Goal: Information Seeking & Learning: Obtain resource

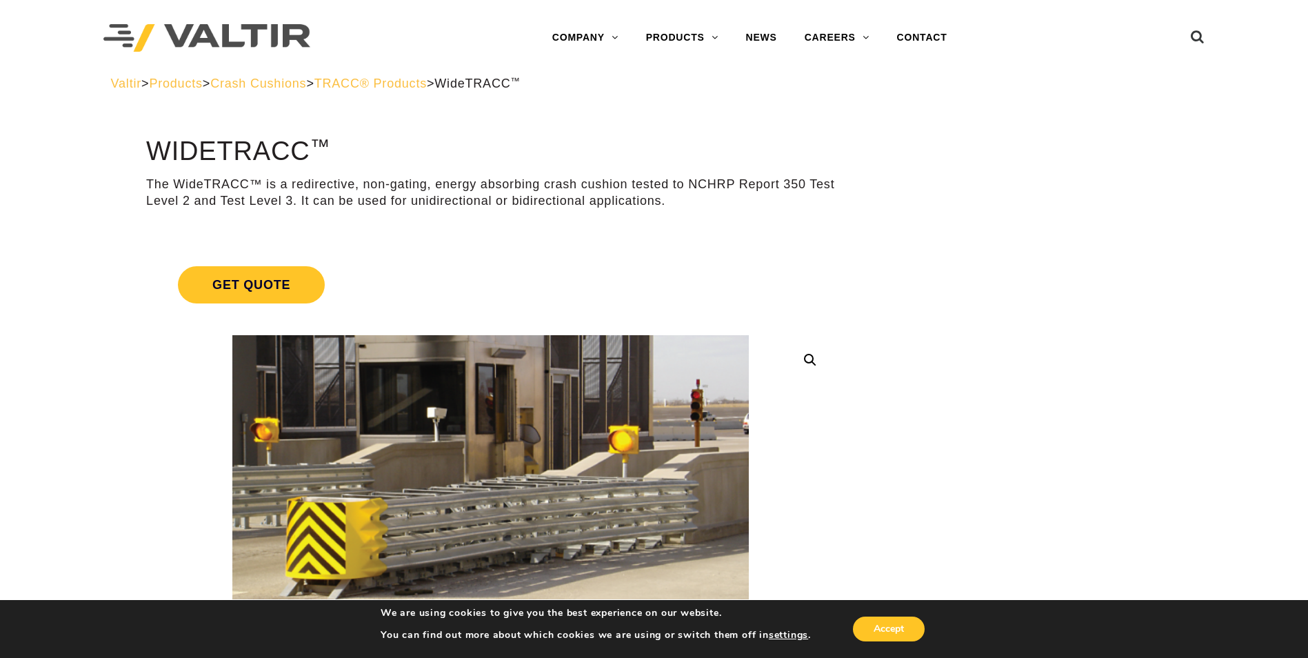
click at [302, 93] on div "Valtir > Products > Crash Cushions > TRACC® Products > WideTRACC ™" at bounding box center [654, 94] width 1107 height 37
click at [306, 82] on span "Crash Cushions" at bounding box center [258, 84] width 96 height 14
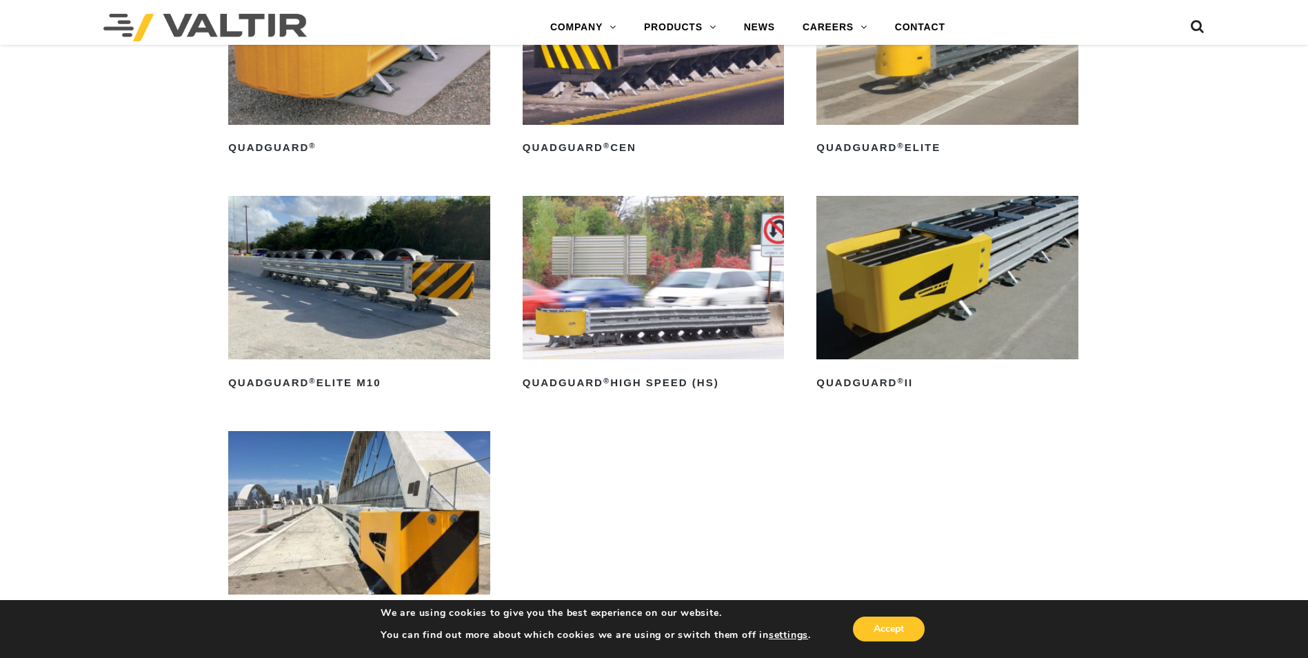
scroll to position [1034, 0]
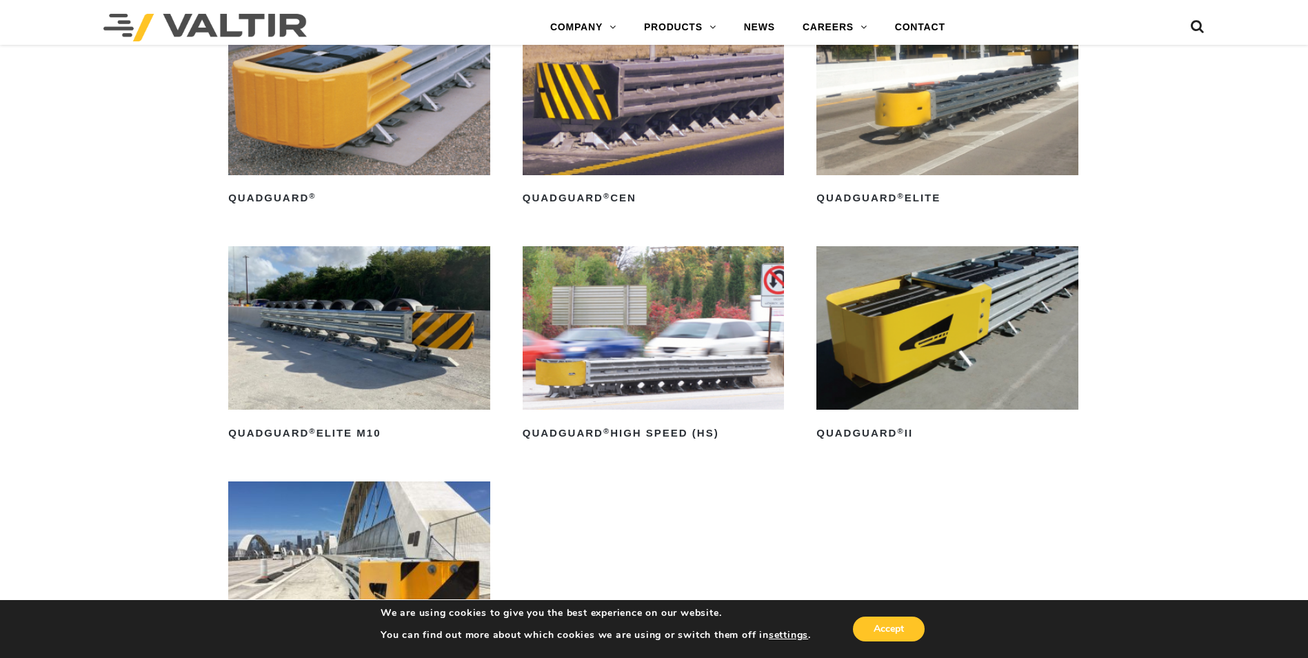
click at [383, 339] on img at bounding box center [359, 327] width 262 height 163
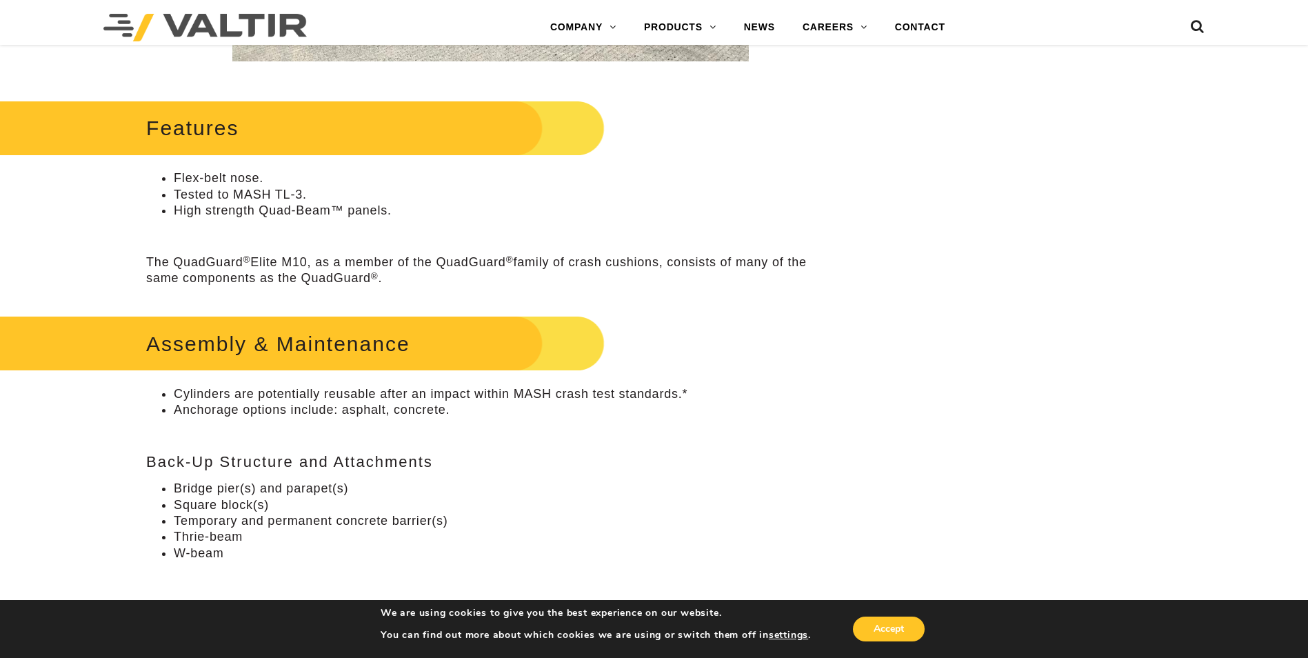
scroll to position [689, 0]
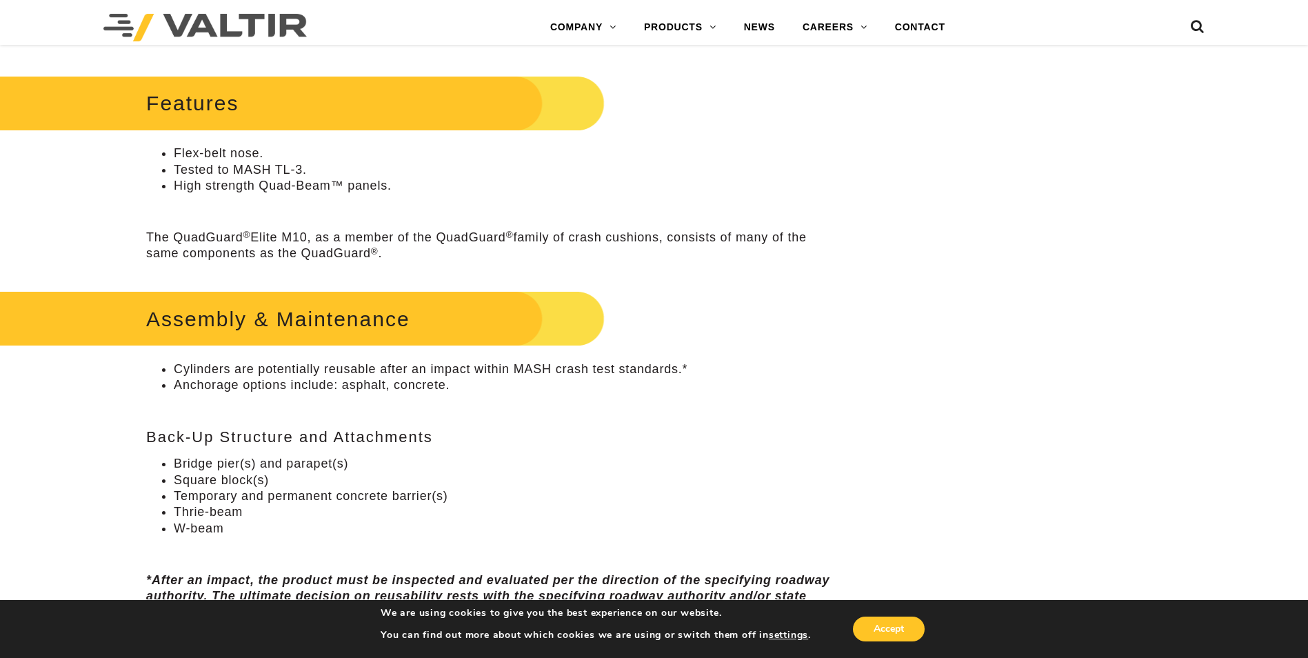
click at [534, 516] on li "Thrie-beam" at bounding box center [504, 512] width 661 height 16
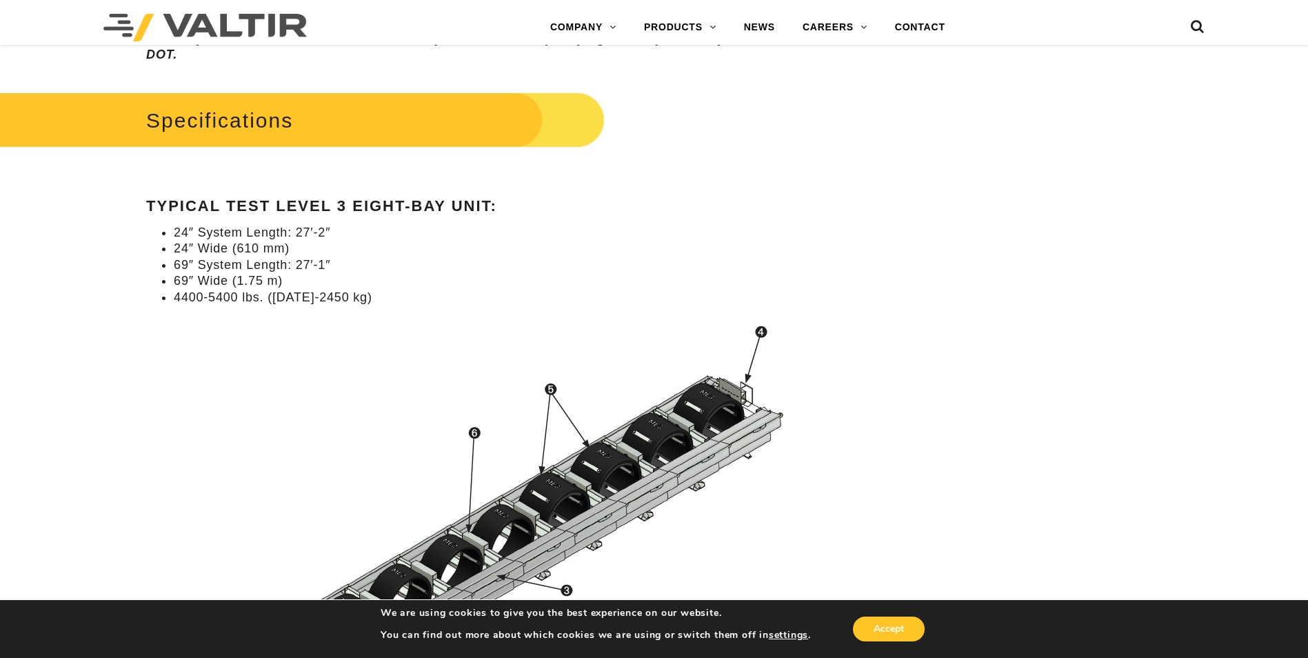
scroll to position [1310, 0]
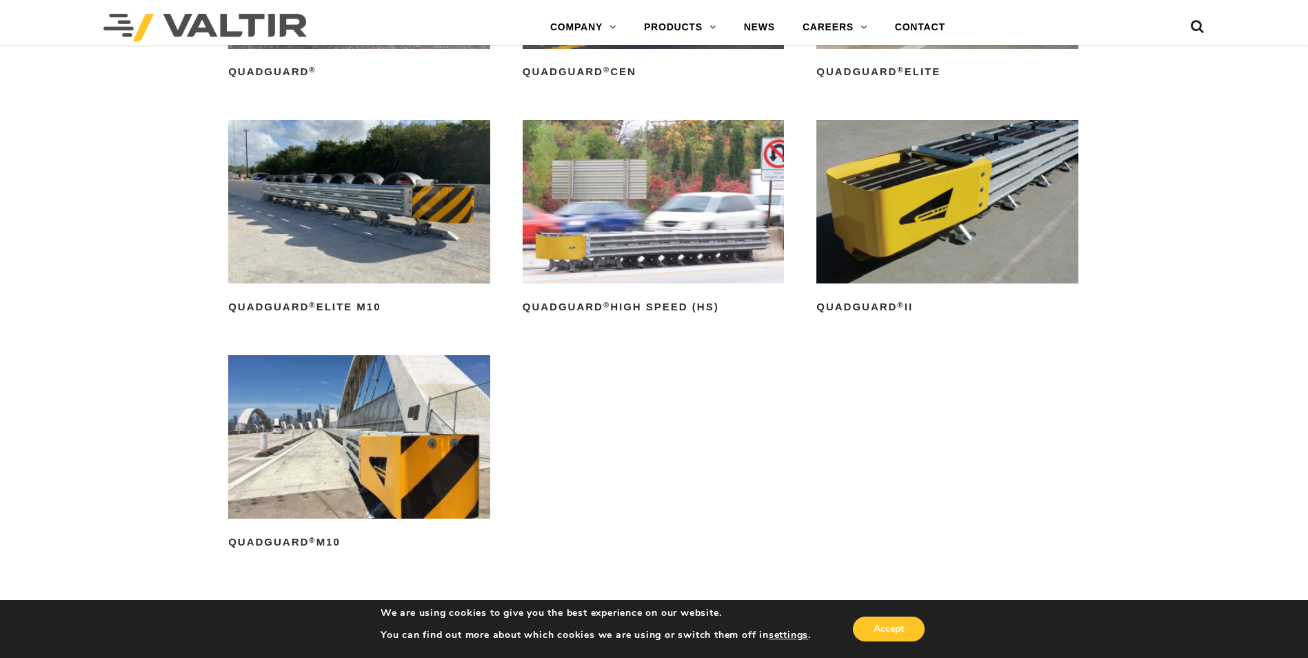
scroll to position [1172, 0]
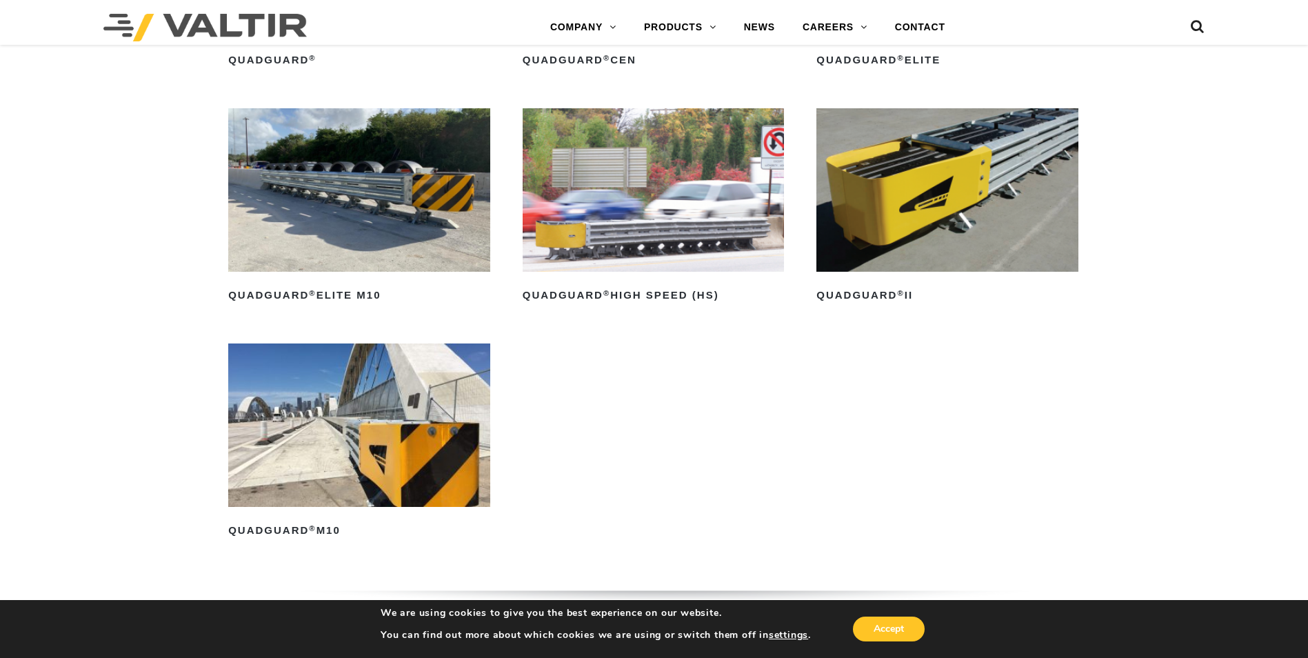
click at [976, 192] on img at bounding box center [947, 189] width 262 height 163
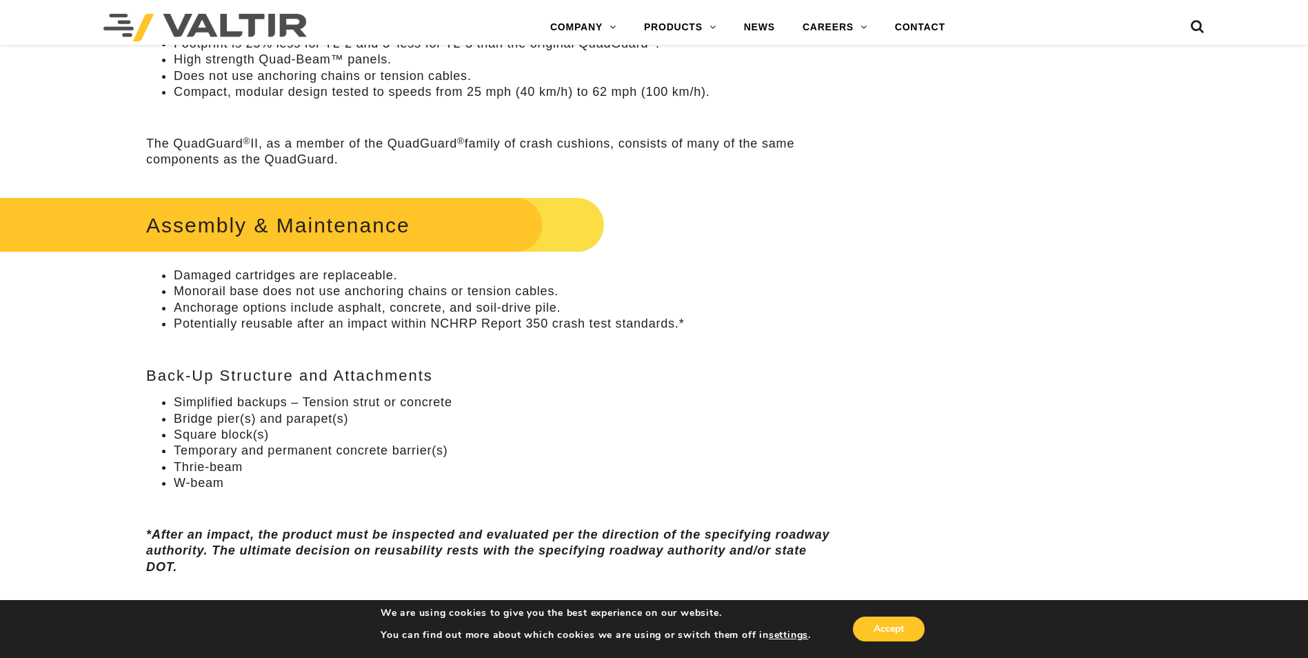
scroll to position [776, 0]
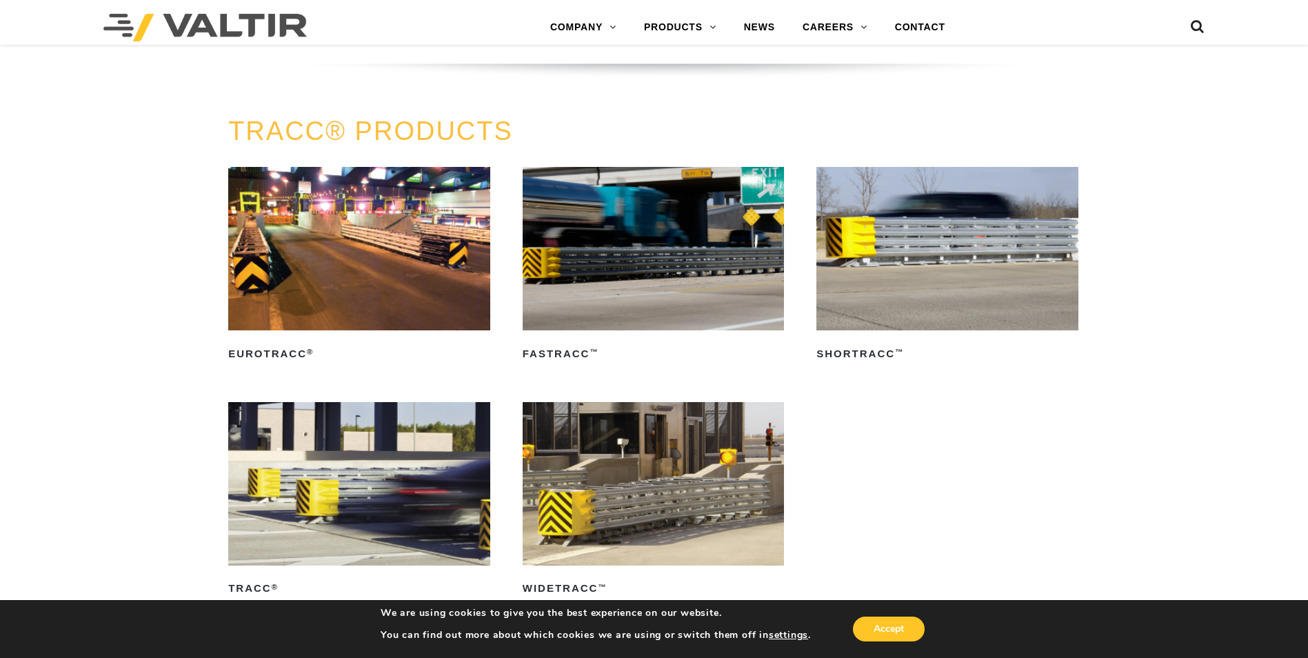
scroll to position [2344, 0]
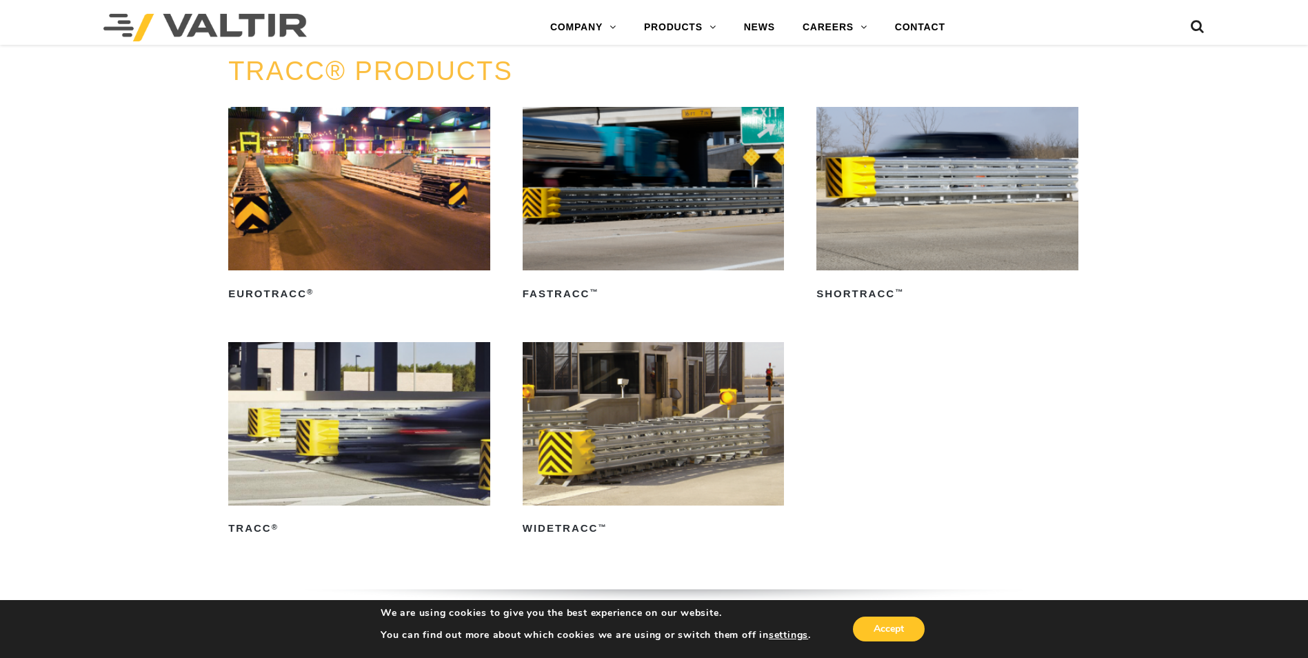
click at [718, 392] on img at bounding box center [654, 423] width 262 height 163
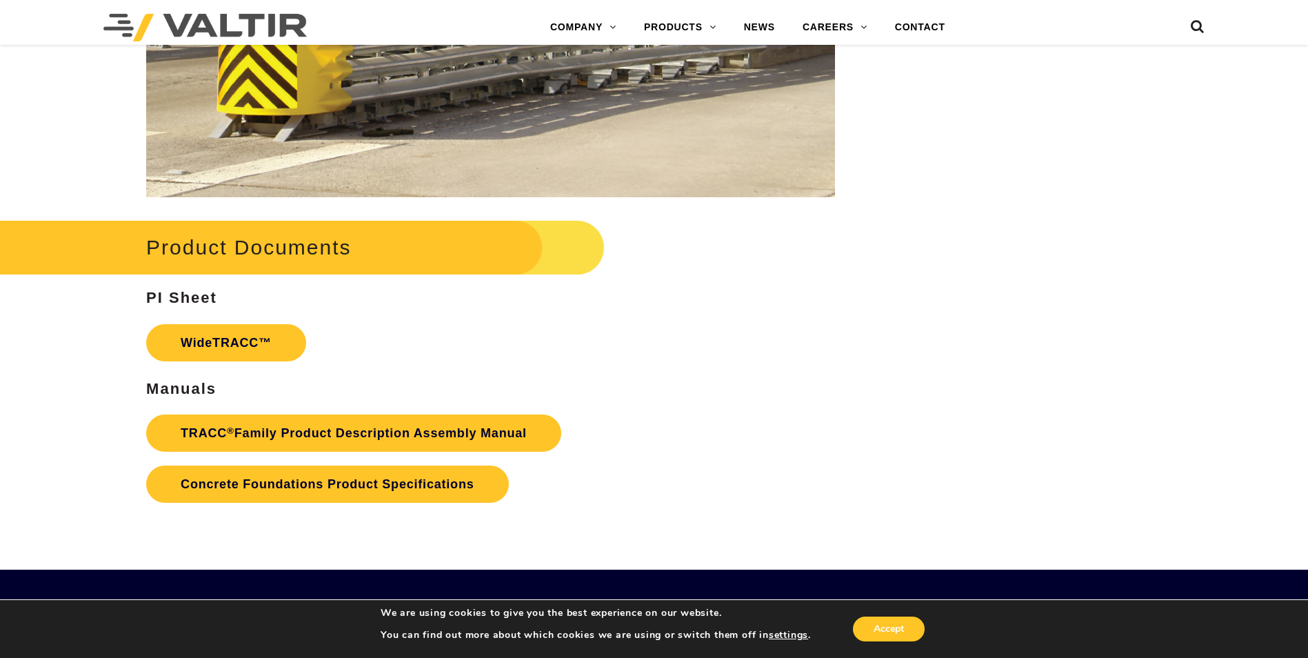
scroll to position [2206, 0]
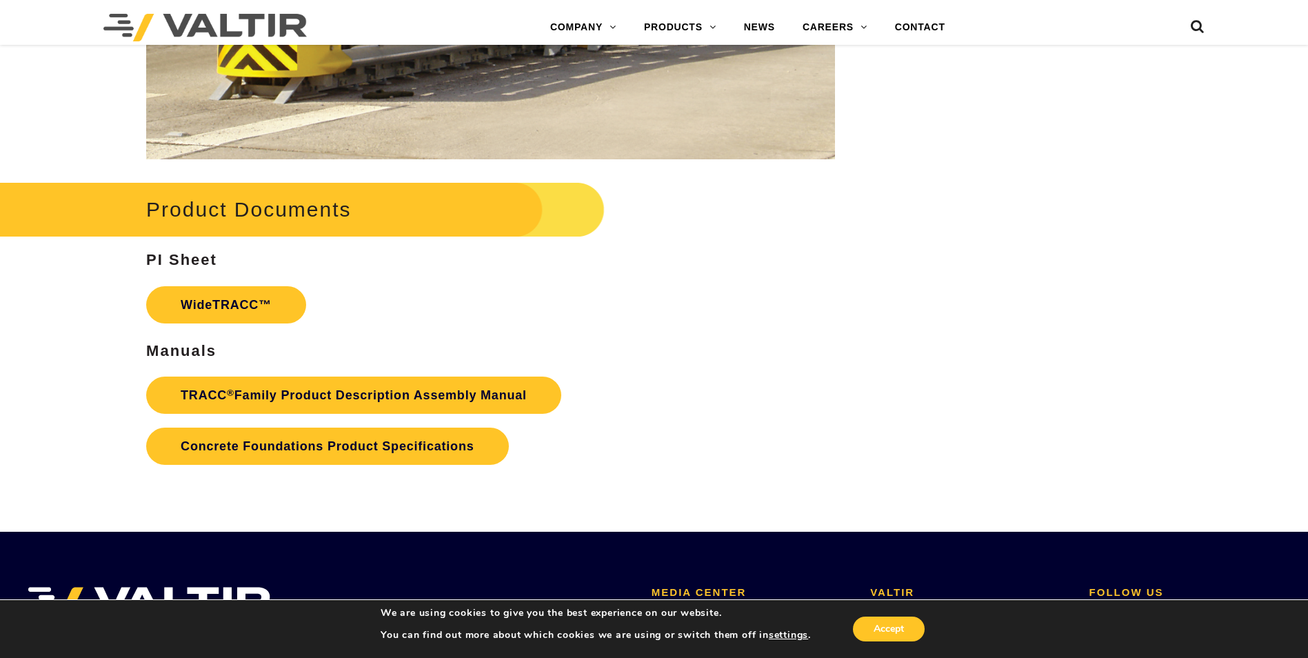
click at [194, 303] on link "WideTRACC™" at bounding box center [226, 304] width 160 height 37
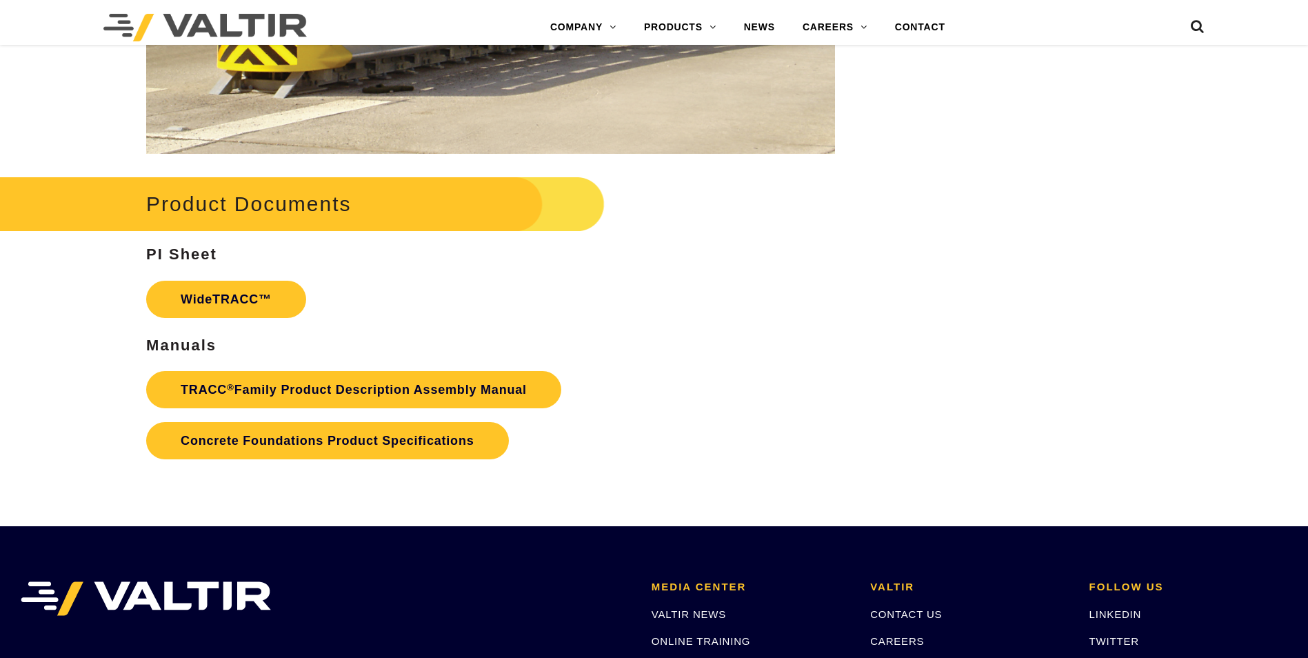
scroll to position [2206, 0]
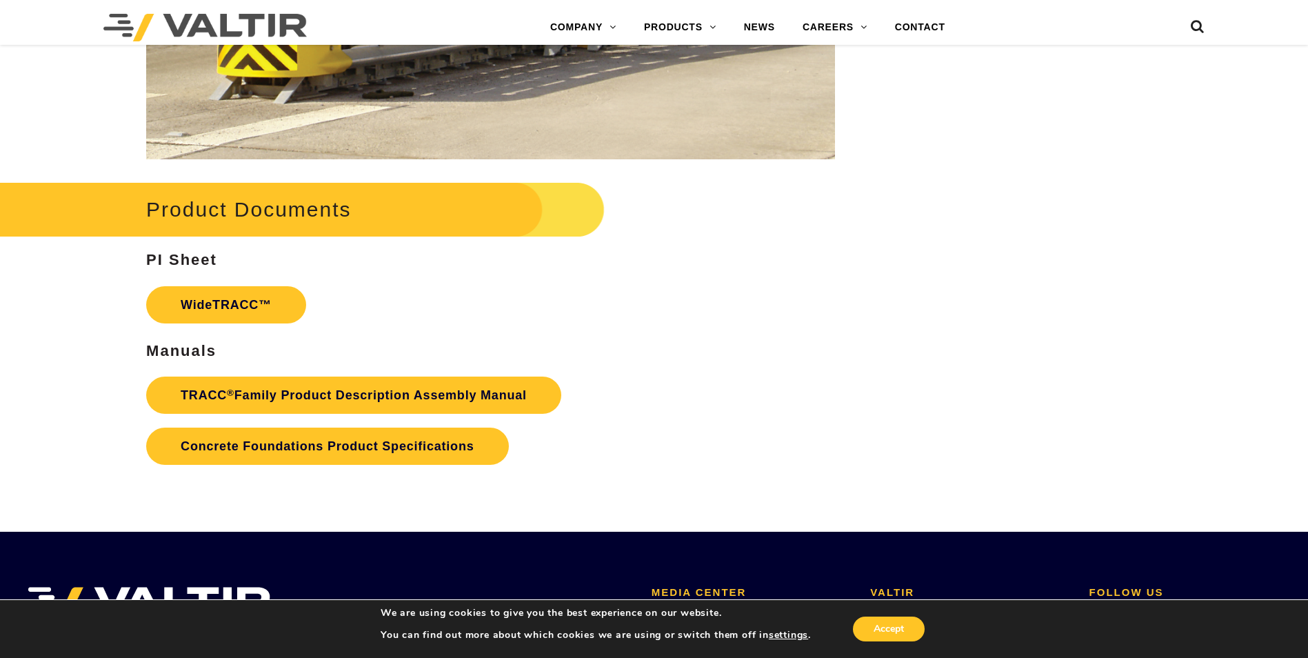
click at [371, 394] on link "TRACC ® Family Product Description Assembly Manual" at bounding box center [353, 394] width 415 height 37
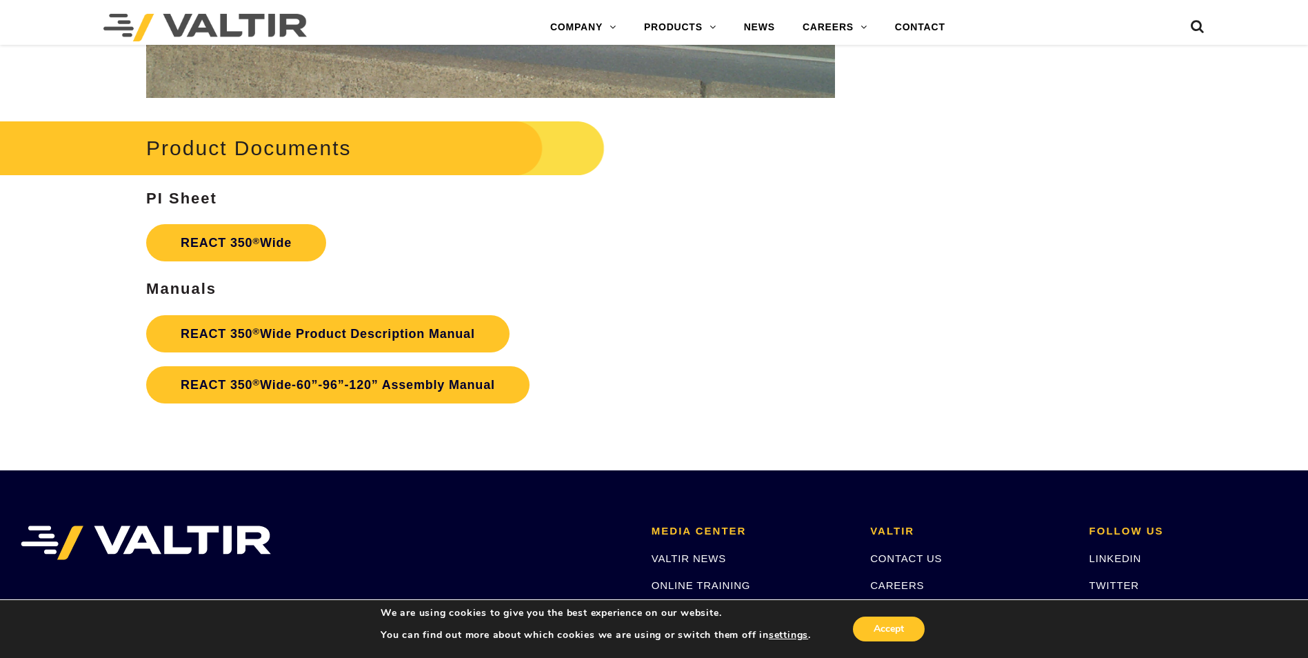
scroll to position [2330, 0]
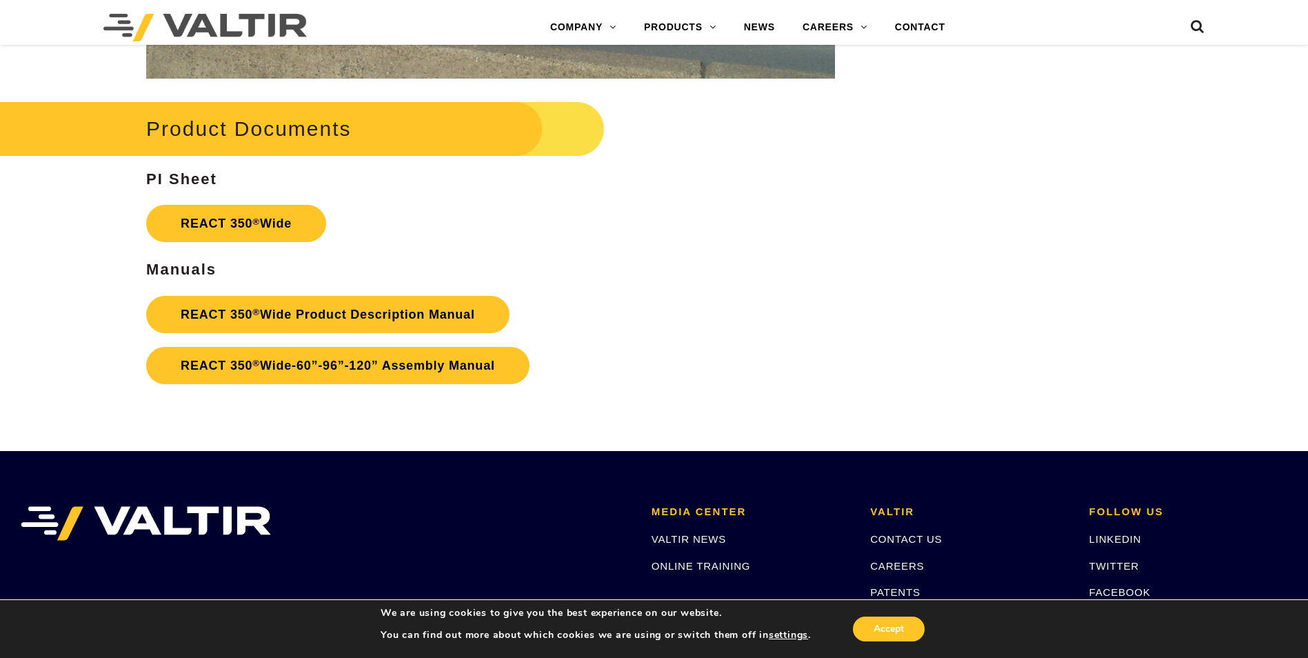
click at [232, 219] on link "REACT 350 ® Wide" at bounding box center [236, 223] width 180 height 37
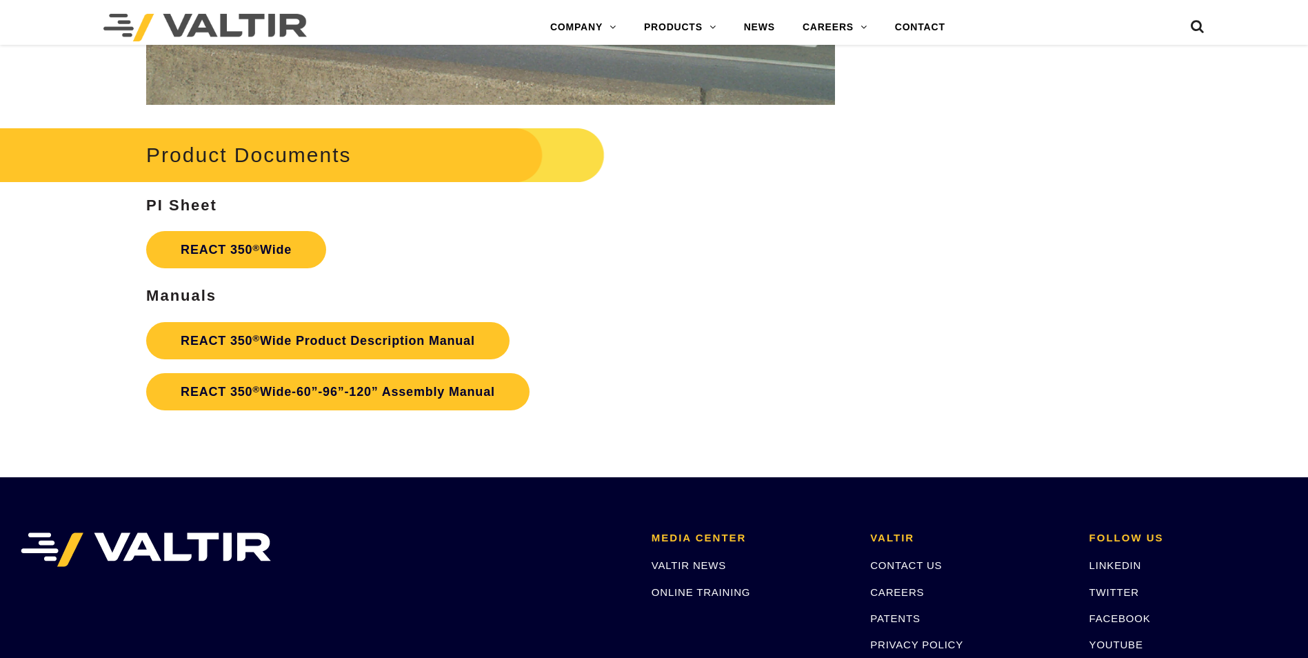
scroll to position [2330, 0]
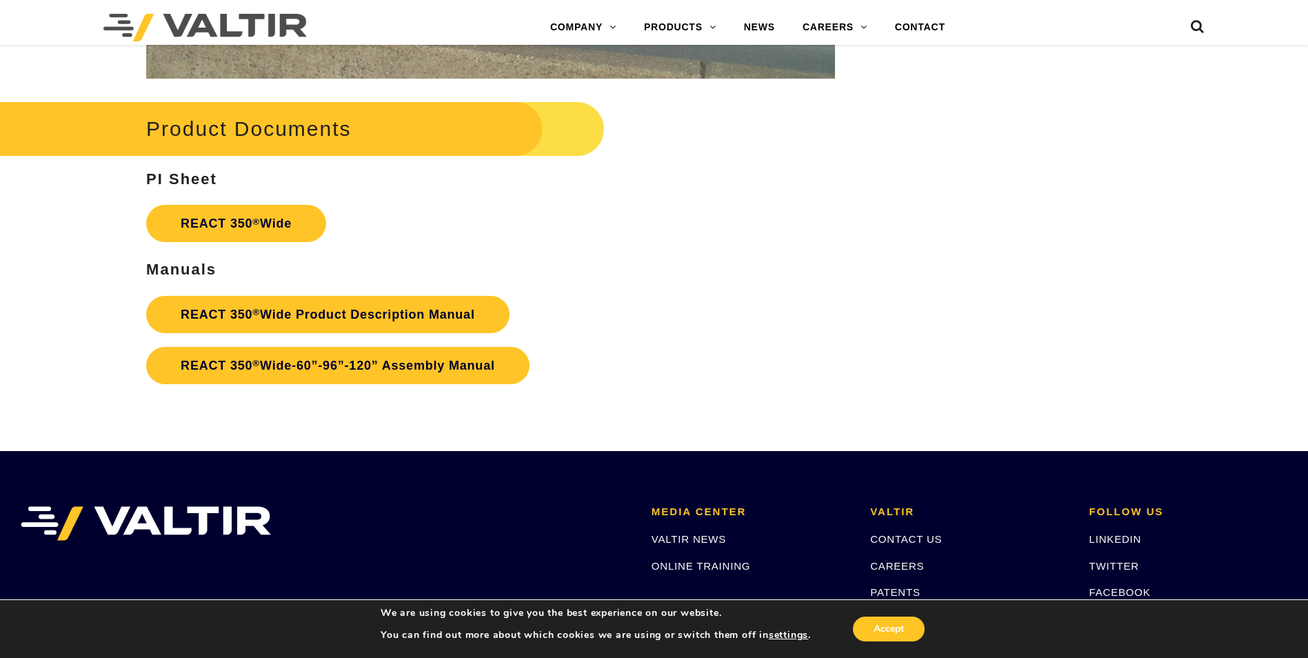
click at [375, 310] on link "REACT 350 ® Wide Product Description Manual" at bounding box center [327, 314] width 363 height 37
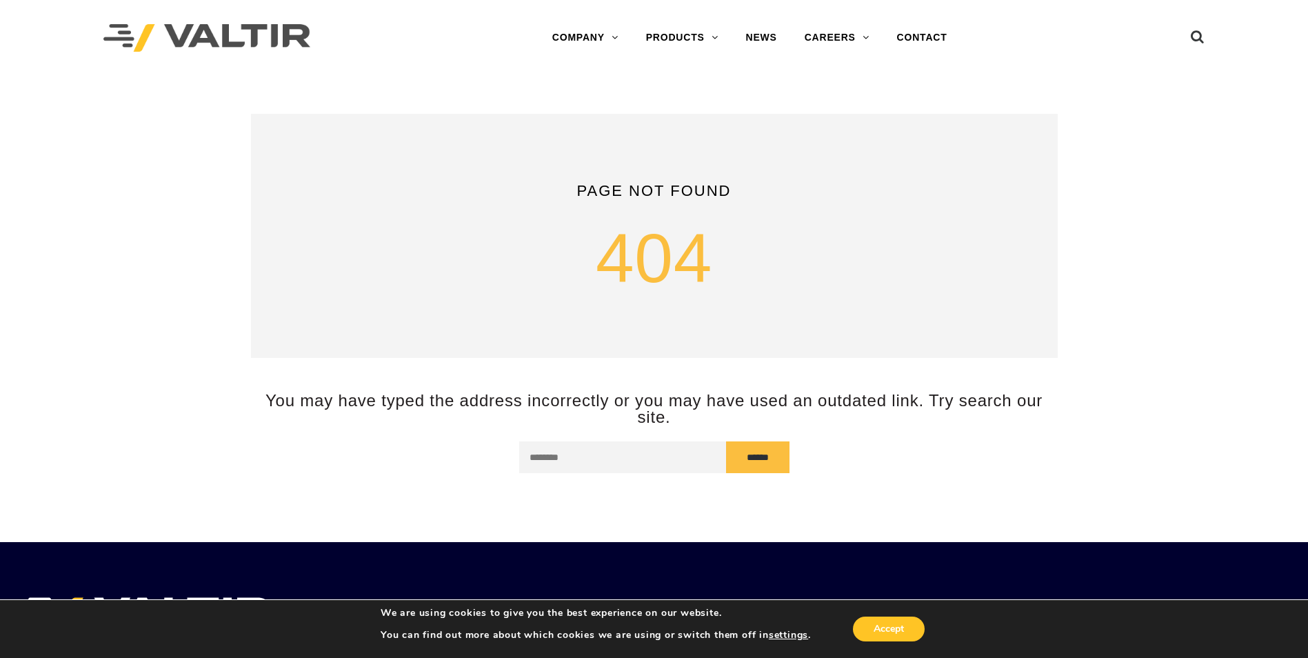
click at [1000, 461] on form "******" at bounding box center [654, 457] width 807 height 32
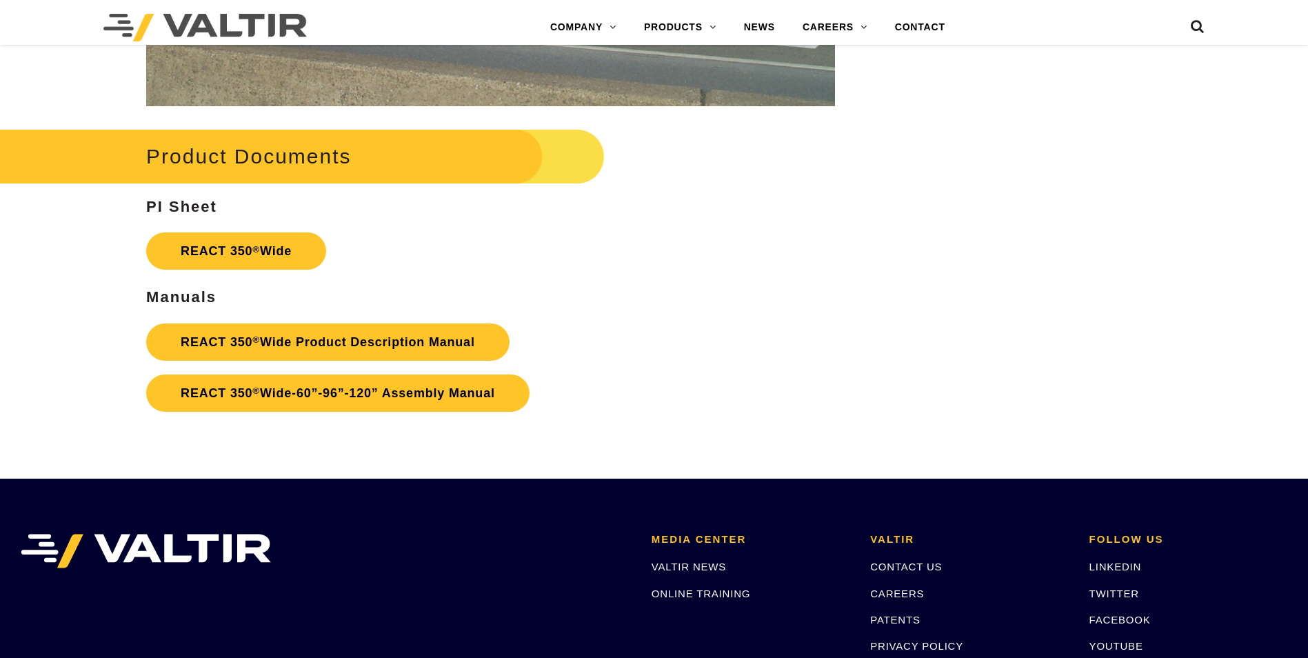
scroll to position [2330, 0]
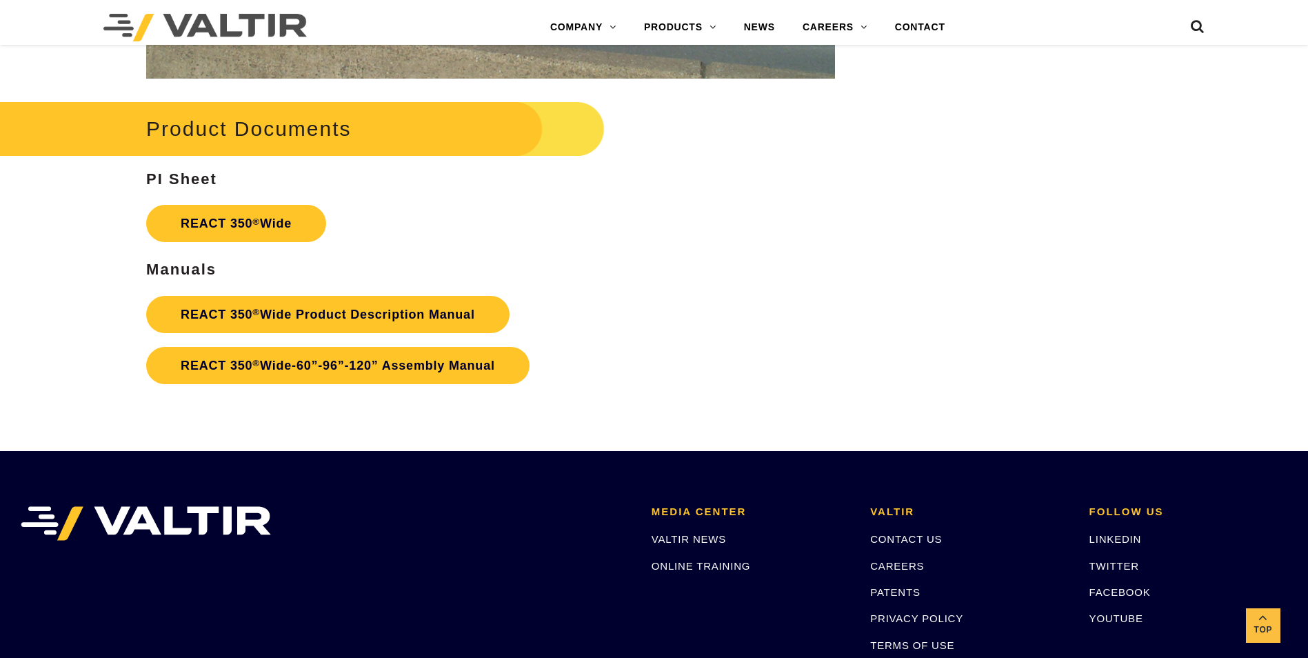
click at [320, 369] on link "REACT 350 ® Wide-60”-96”-120” Assembly Manual" at bounding box center [337, 365] width 383 height 37
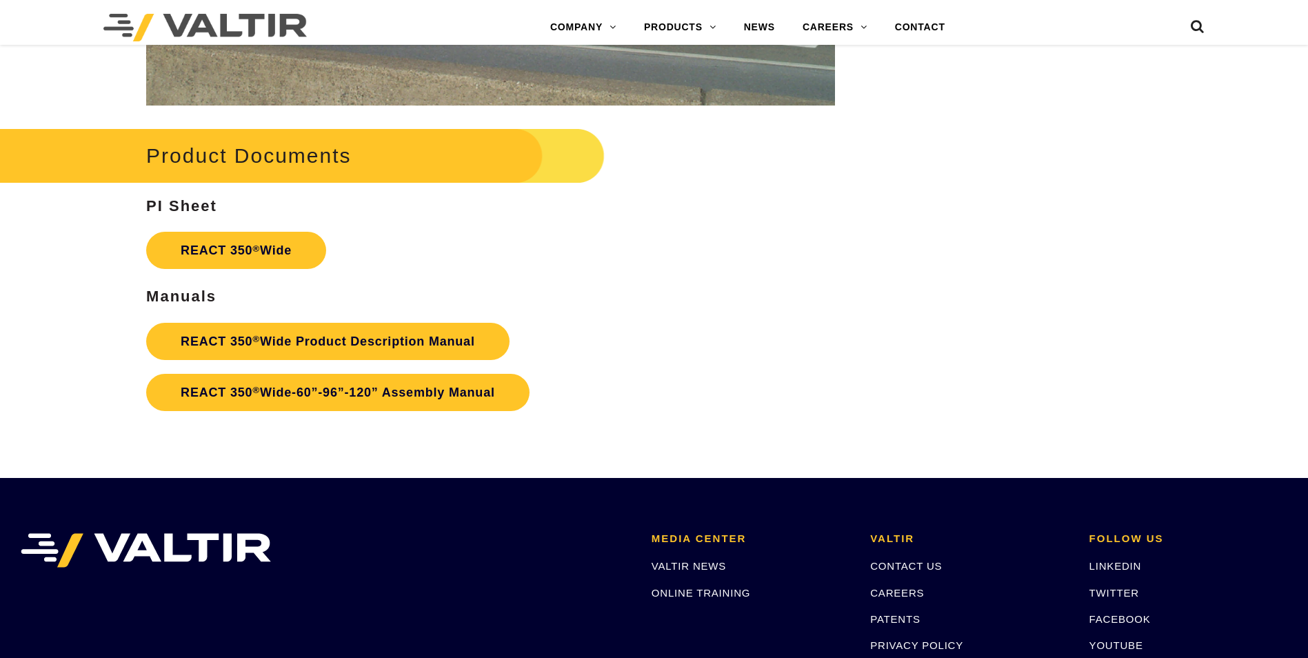
scroll to position [2330, 0]
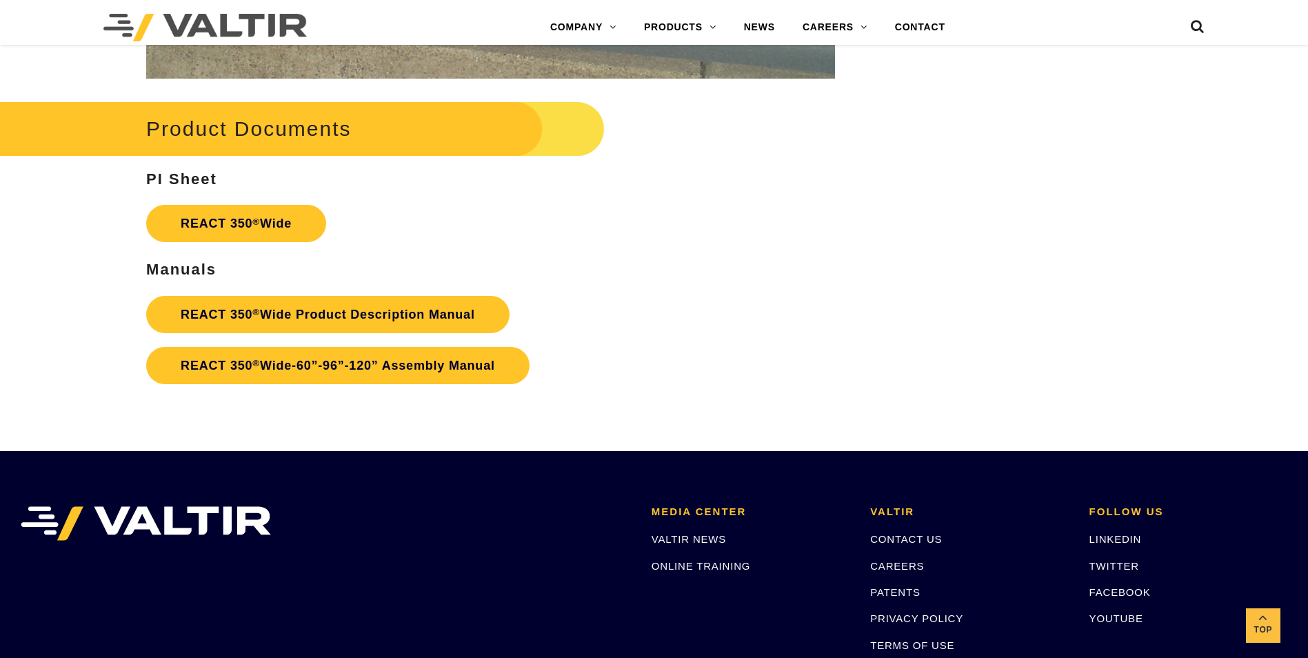
click at [384, 314] on link "REACT 350 ® Wide Product Description Manual" at bounding box center [327, 314] width 363 height 37
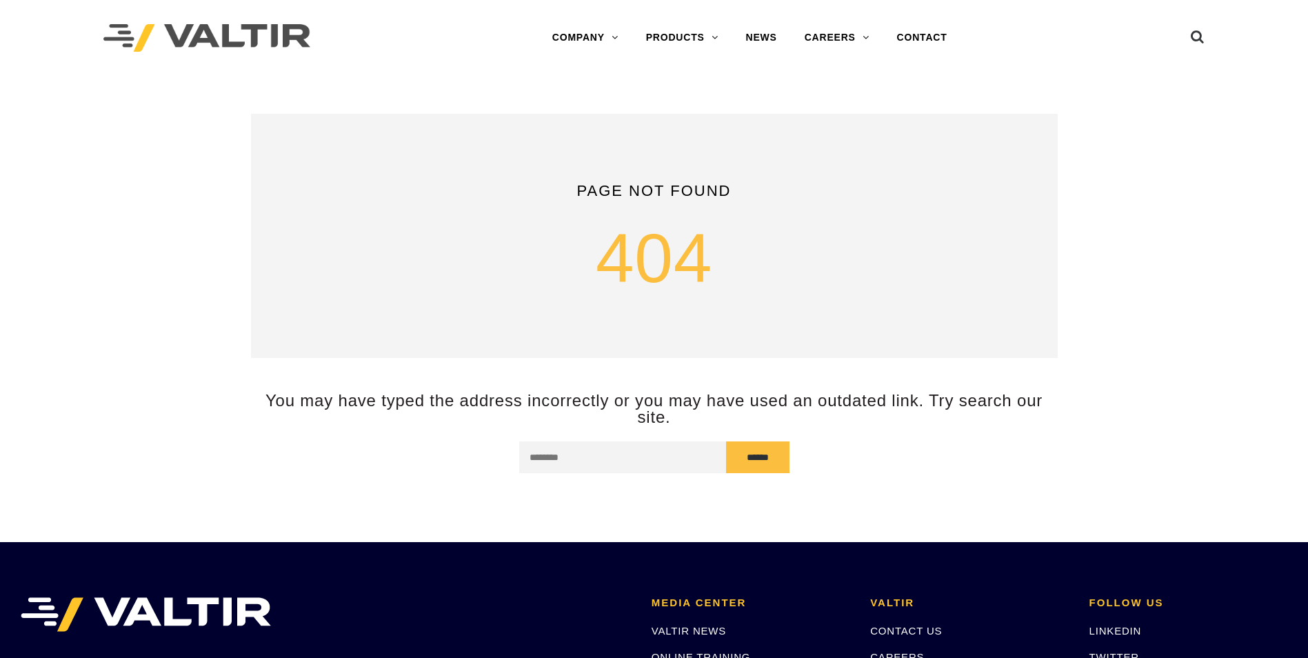
click at [775, 376] on div "Page not found 404 You may have typed the address incorrectly or you may have u…" at bounding box center [654, 293] width 807 height 359
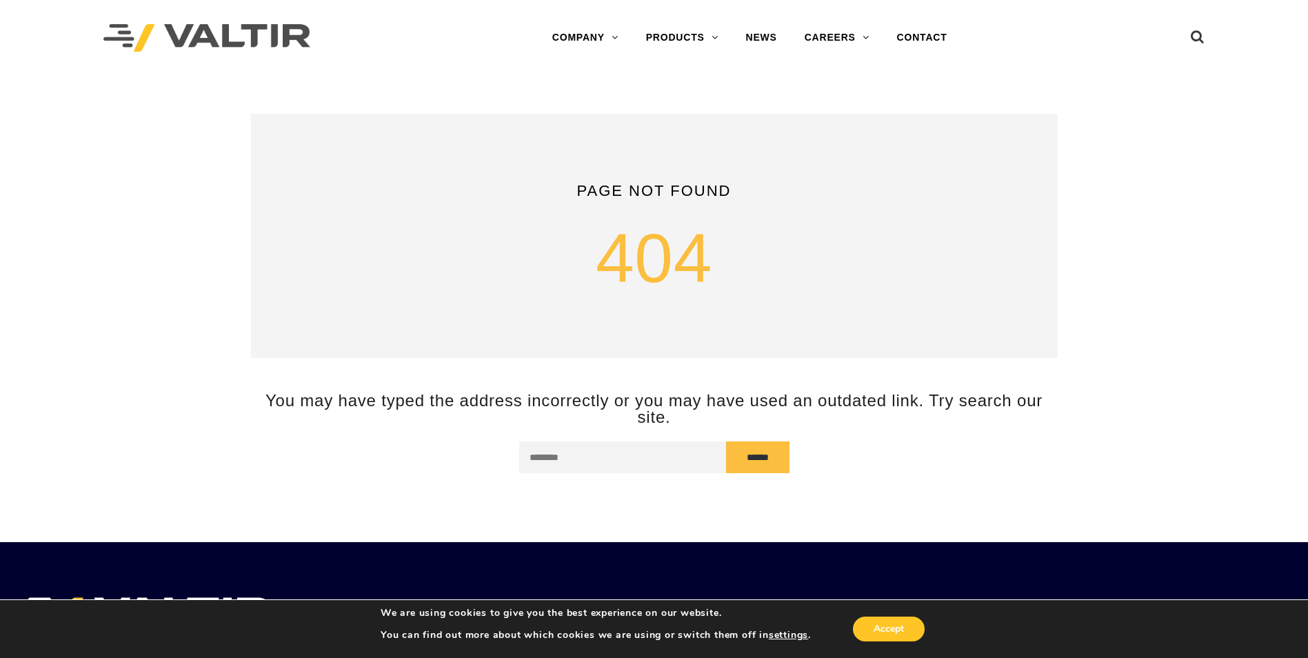
click at [671, 245] on h1 "404" at bounding box center [654, 258] width 765 height 76
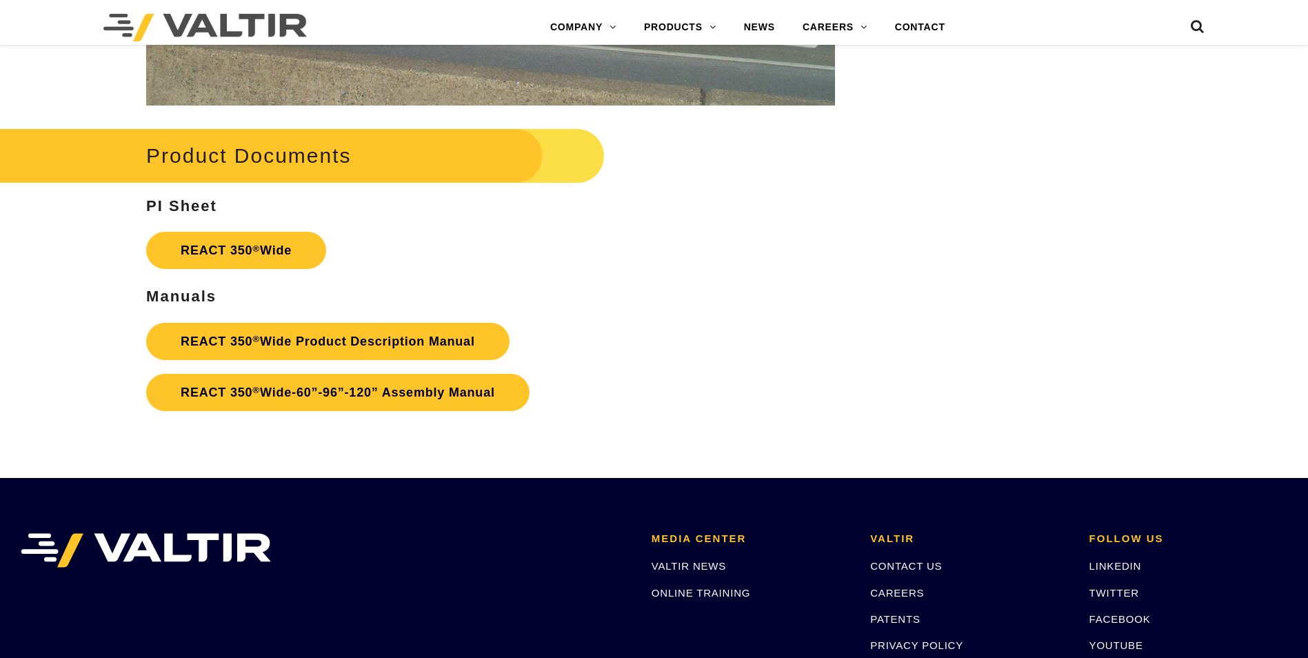
scroll to position [2330, 0]
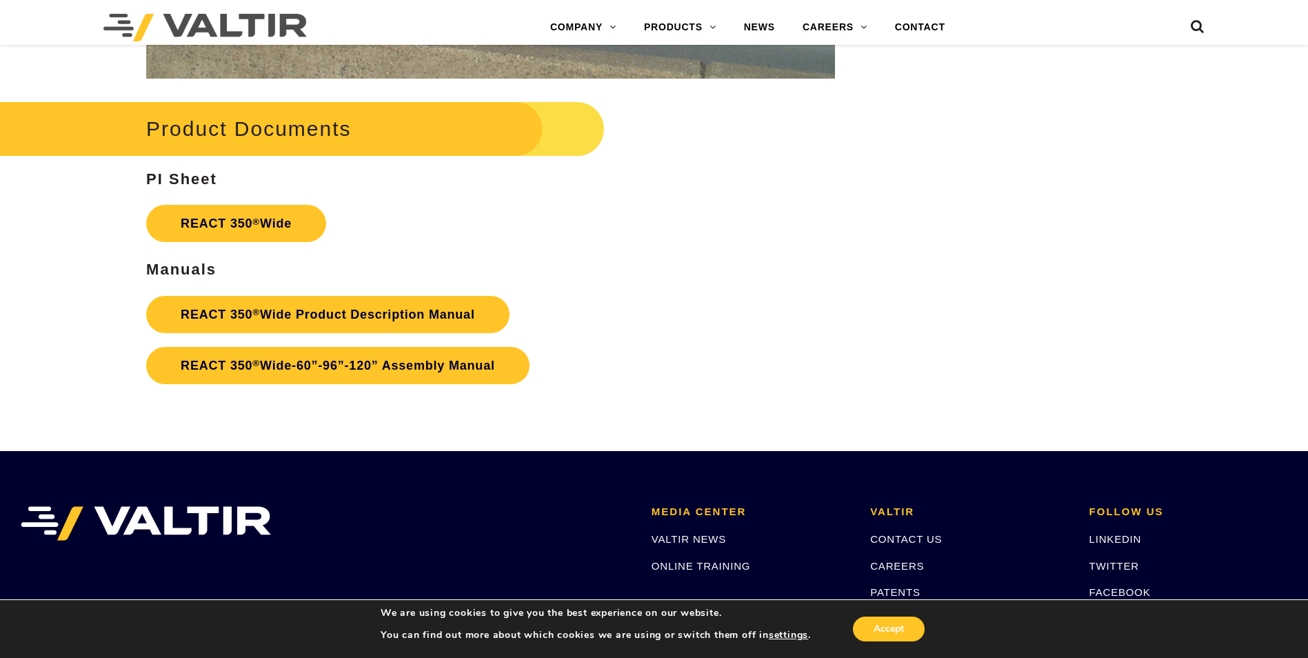
drag, startPoint x: 314, startPoint y: 318, endPoint x: 672, endPoint y: 330, distance: 358.1
click at [672, 330] on p "REACT 350 ® Wide Product Description Manual REACT 350 ® Wide-60”-96”-120” Assem…" at bounding box center [490, 340] width 689 height 102
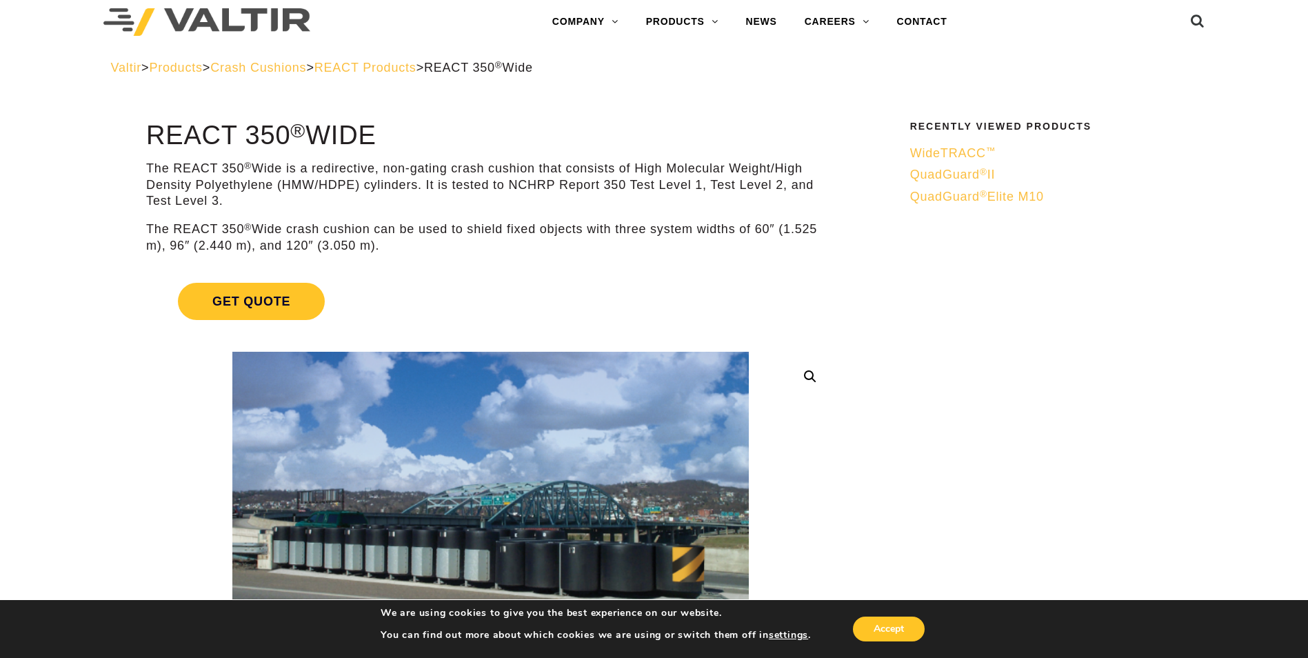
scroll to position [0, 0]
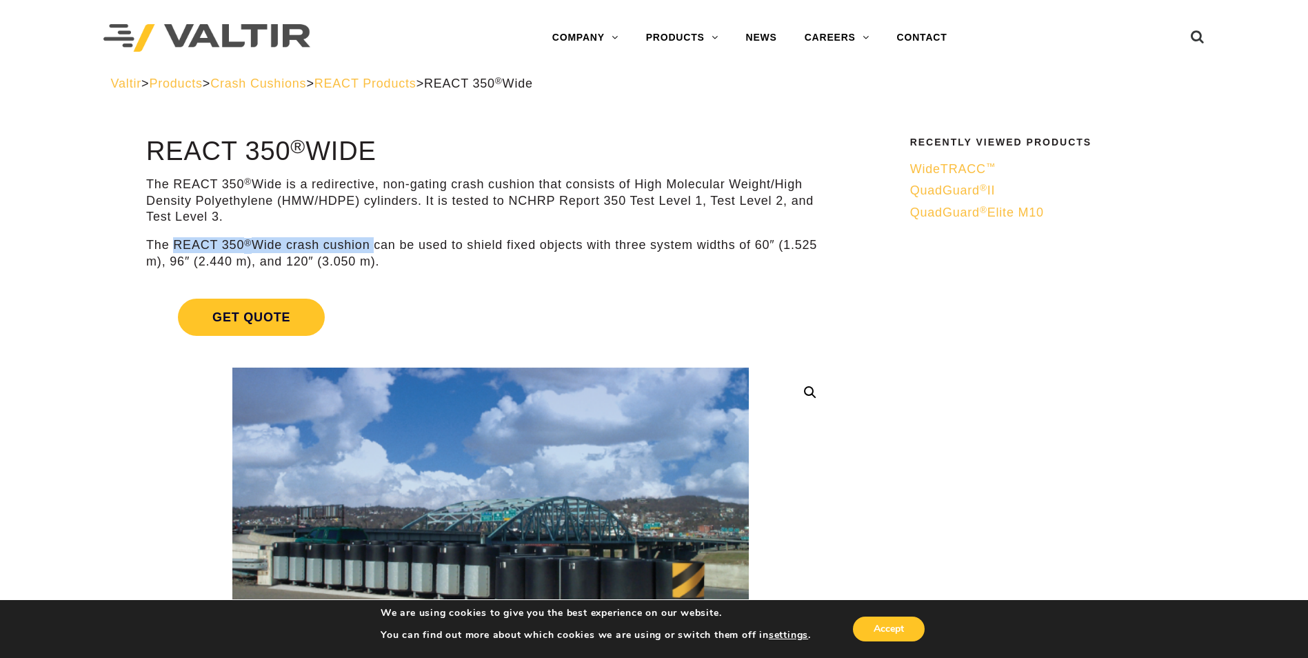
drag, startPoint x: 174, startPoint y: 239, endPoint x: 372, endPoint y: 243, distance: 198.6
click at [372, 243] on p "The REACT 350 ® Wide crash cushion can be used to shield fixed objects with thr…" at bounding box center [490, 253] width 689 height 32
copy p "REACT 350 ® Wide crash cushion"
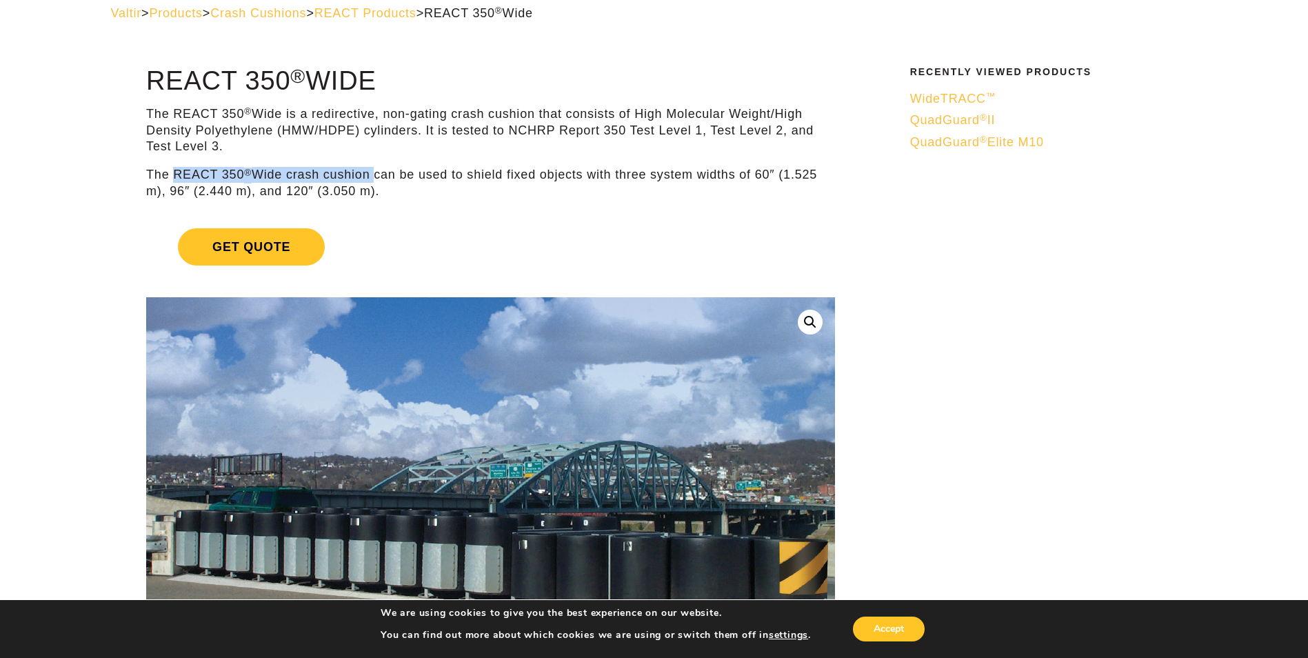
scroll to position [69, 0]
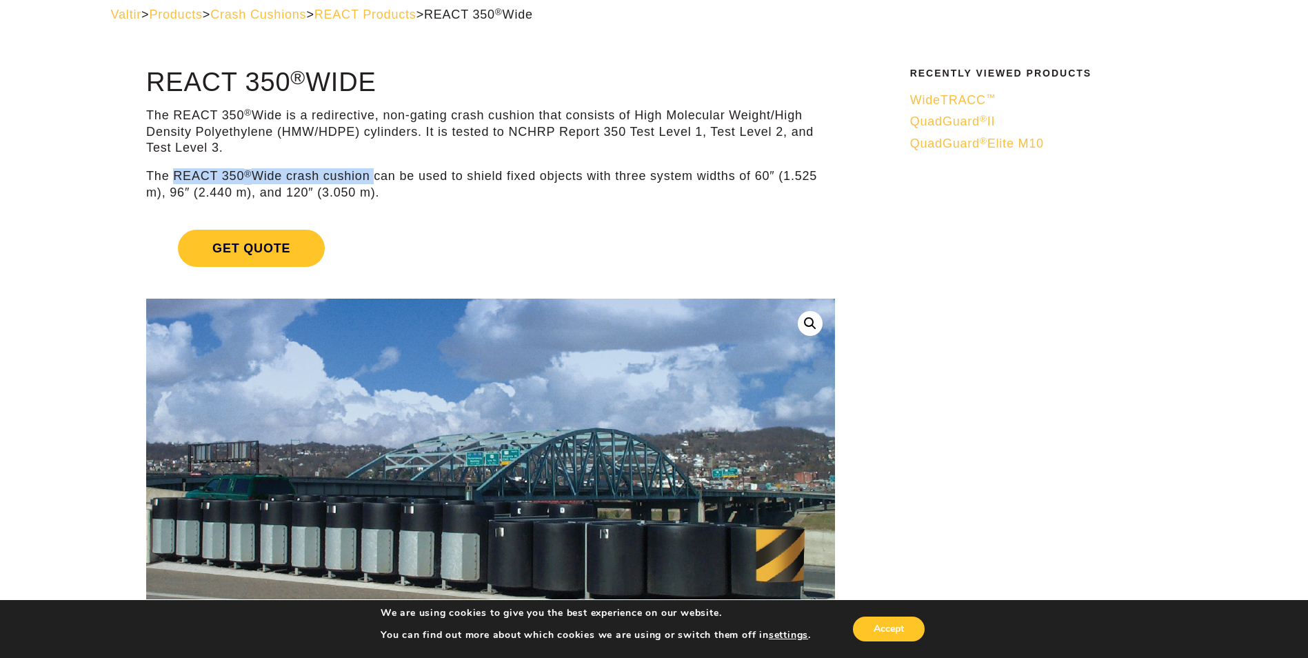
click at [564, 426] on img at bounding box center [480, 465] width 781 height 464
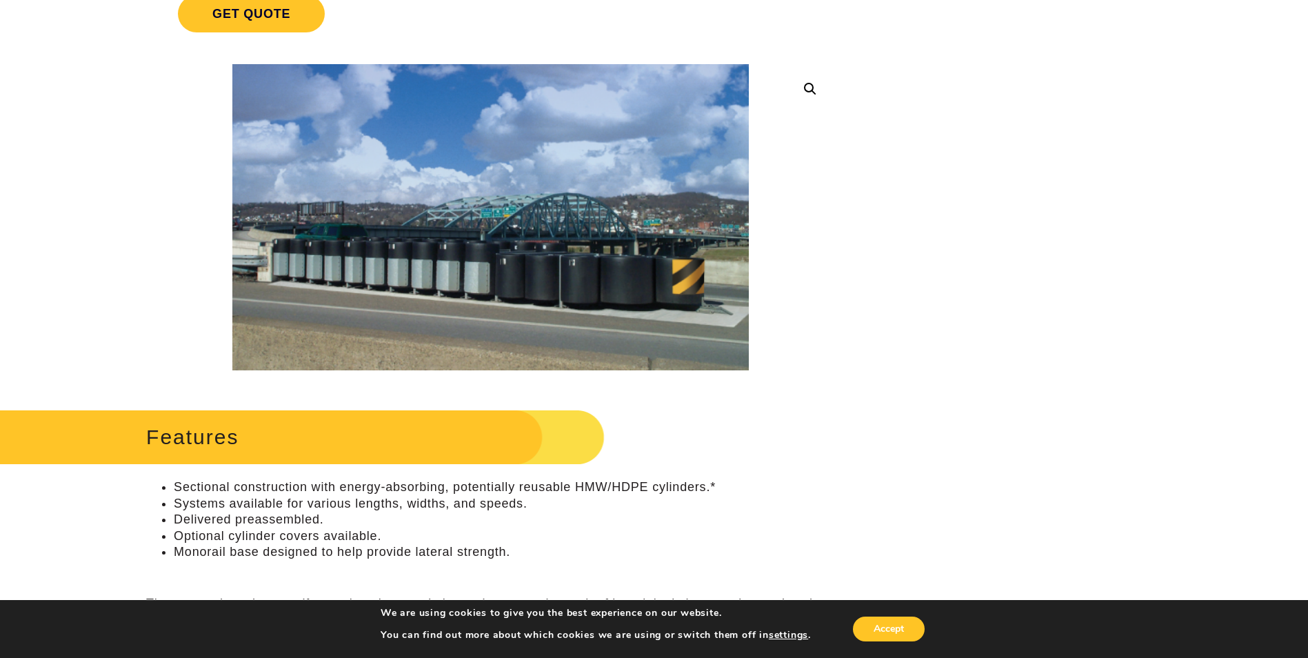
scroll to position [345, 0]
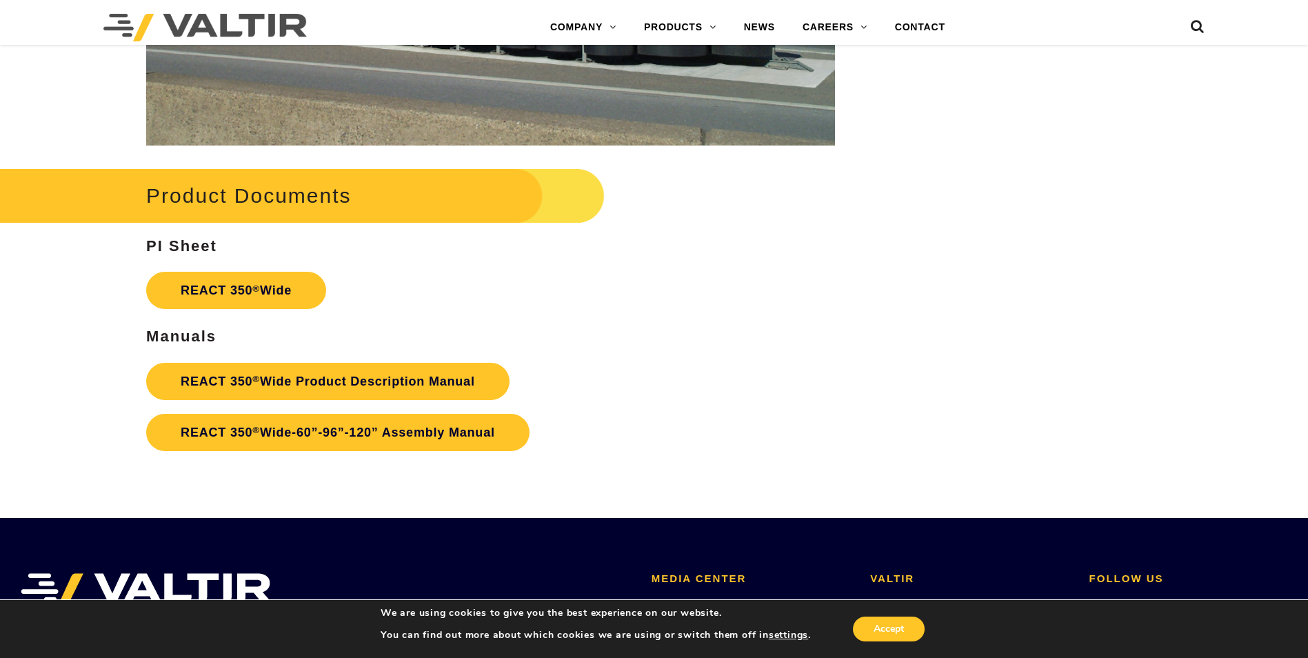
scroll to position [2261, 0]
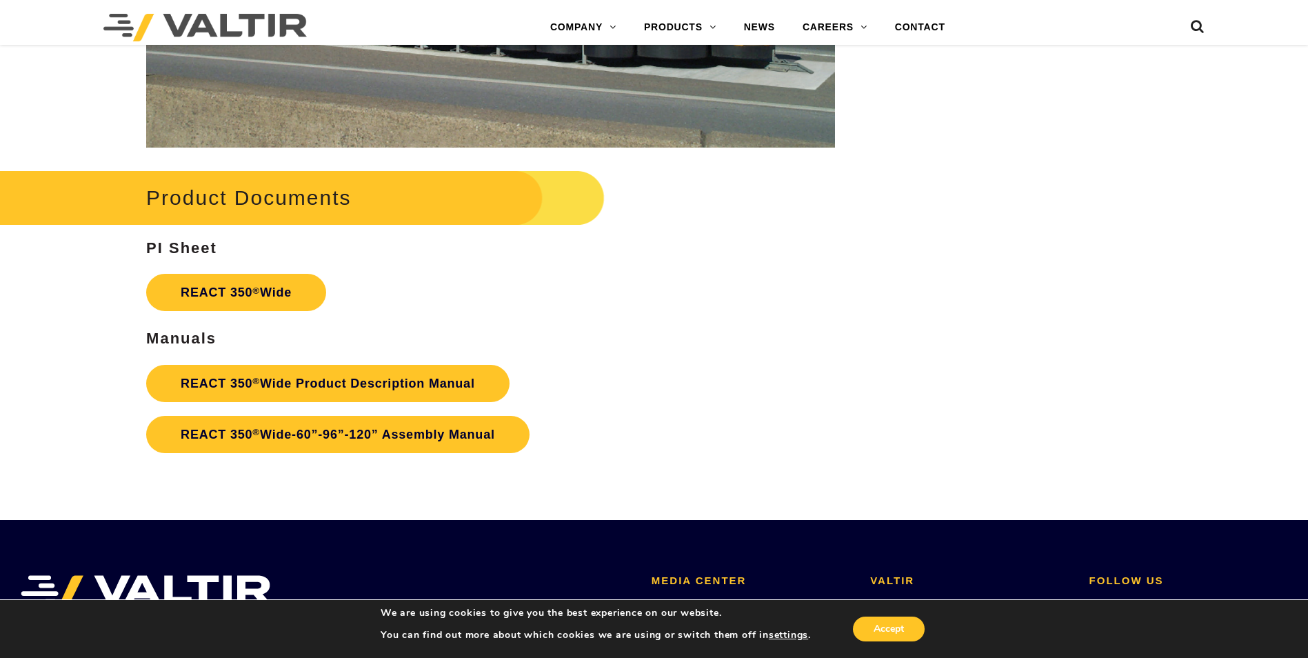
click at [328, 377] on link "REACT 350 ® Wide Product Description Manual" at bounding box center [327, 383] width 363 height 37
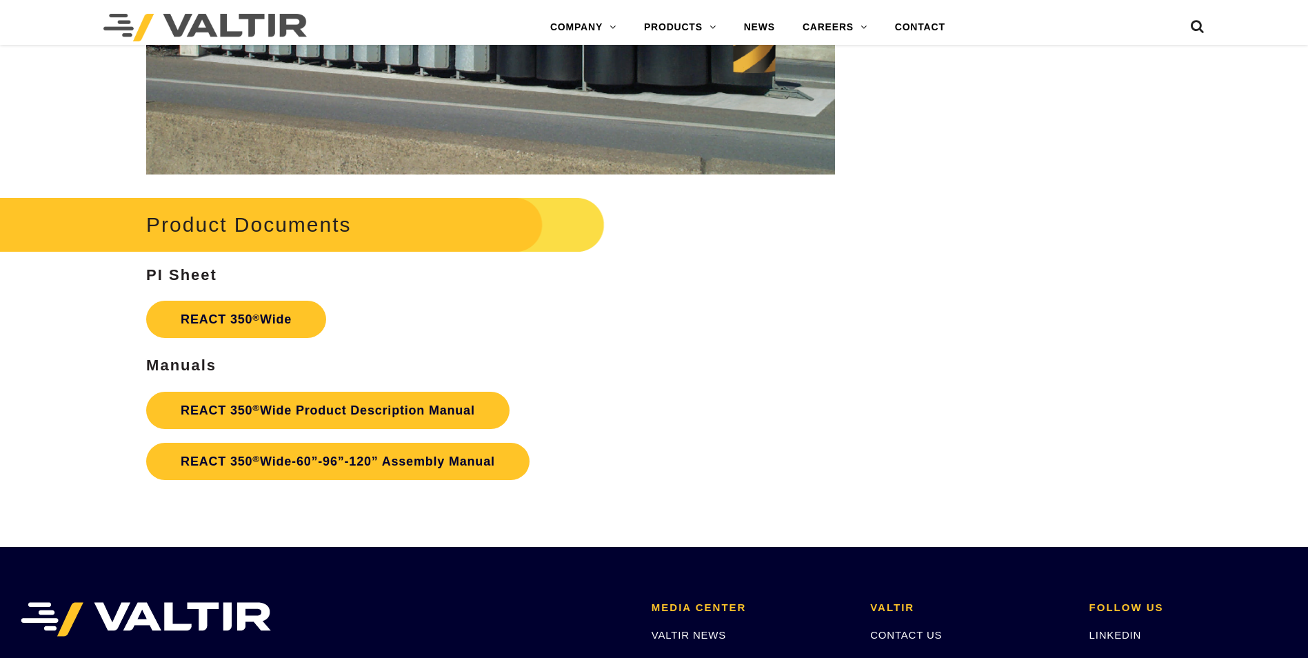
scroll to position [2261, 0]
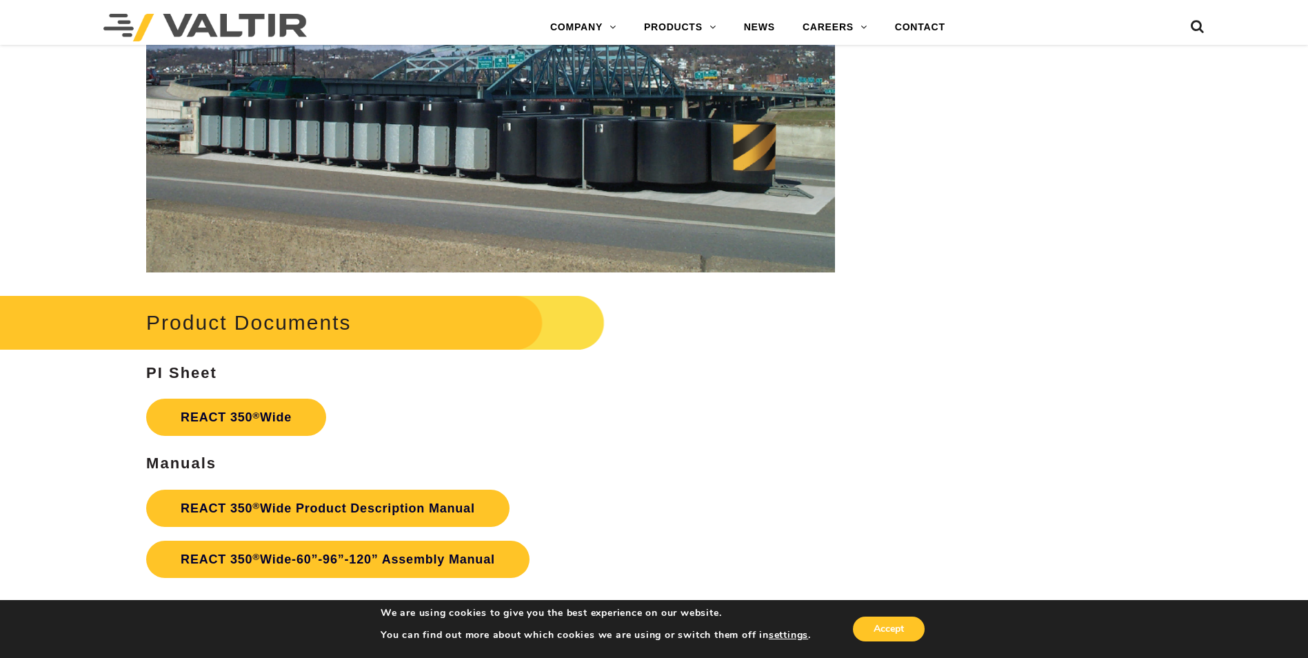
scroll to position [2206, 0]
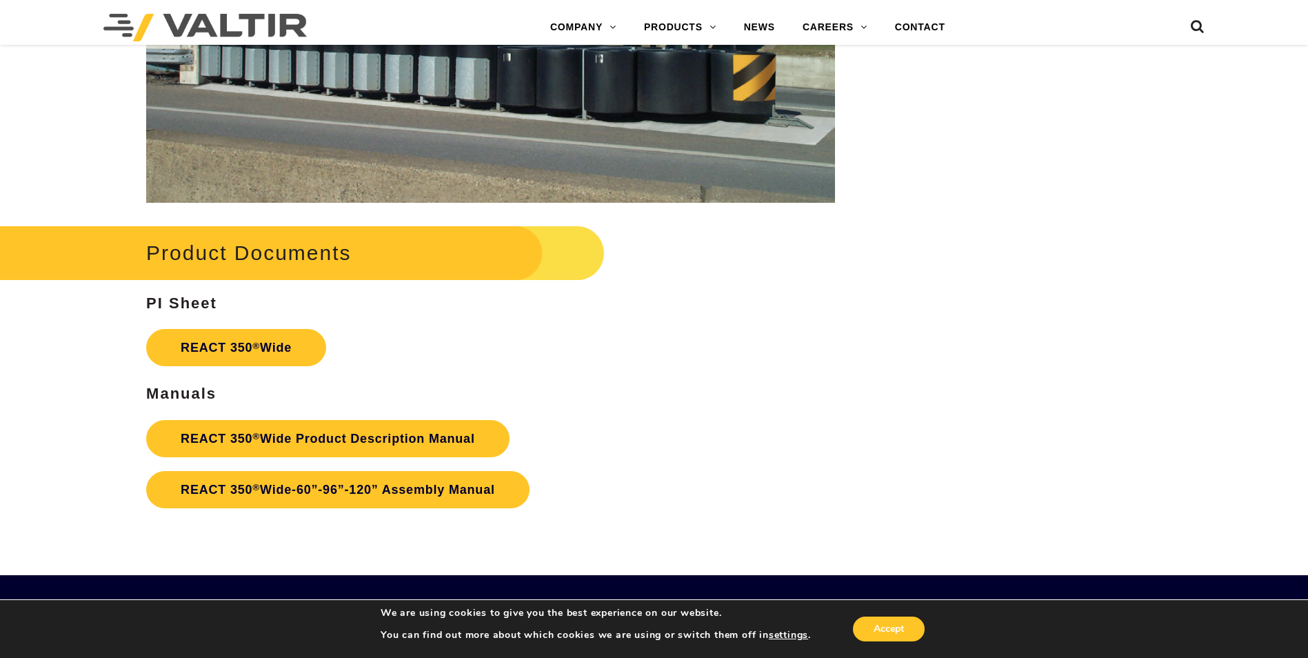
click at [239, 439] on link "REACT 350 ® Wide Product Description Manual" at bounding box center [327, 438] width 363 height 37
